Goal: Information Seeking & Learning: Learn about a topic

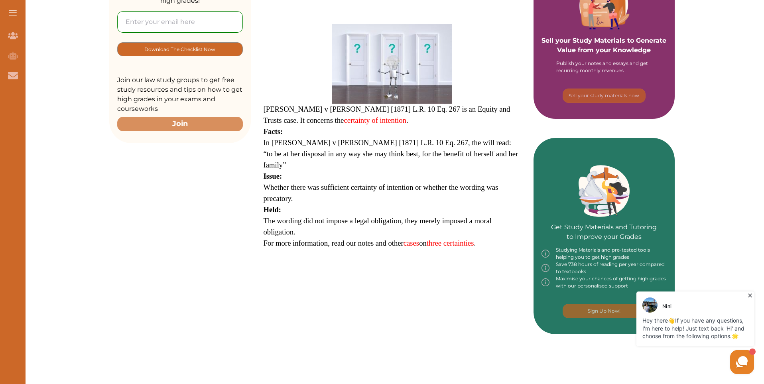
scroll to position [199, 0]
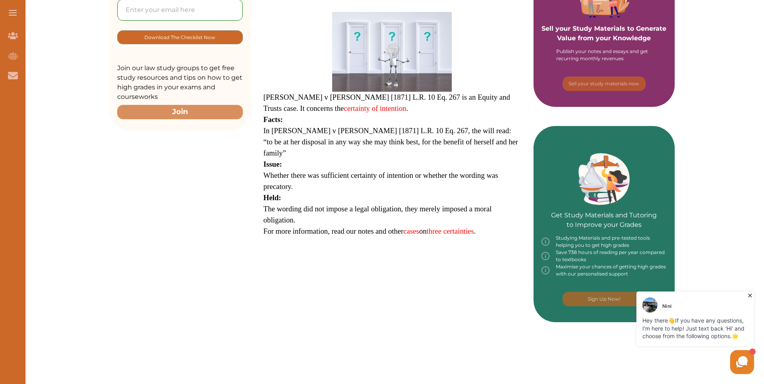
drag, startPoint x: 287, startPoint y: 138, endPoint x: 314, endPoint y: 144, distance: 27.5
click at [314, 170] on p "Whether there was sufficient certainty of intention or whether the wording was …" at bounding box center [391, 181] width 257 height 22
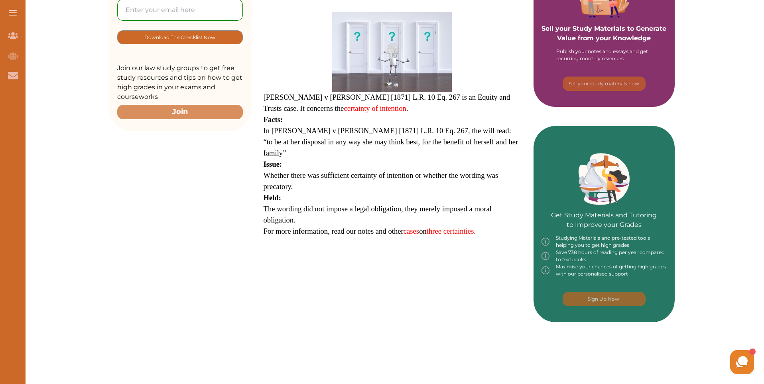
click at [369, 126] on span "In [PERSON_NAME] v [PERSON_NAME] [1871] L.R. 10 Eq. 267, the will read: “to be …" at bounding box center [390, 141] width 255 height 31
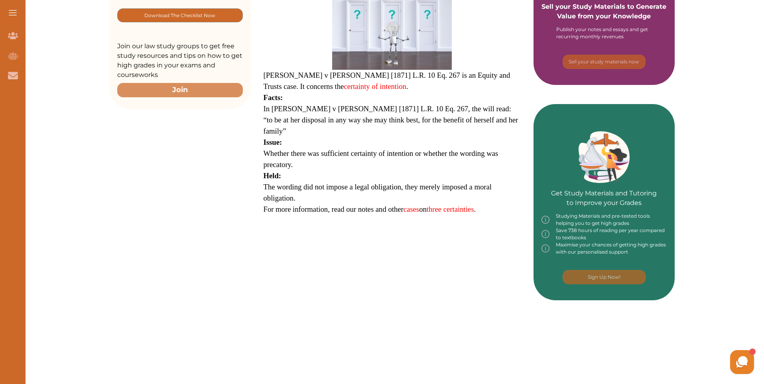
scroll to position [239, 0]
